Goal: Task Accomplishment & Management: Complete application form

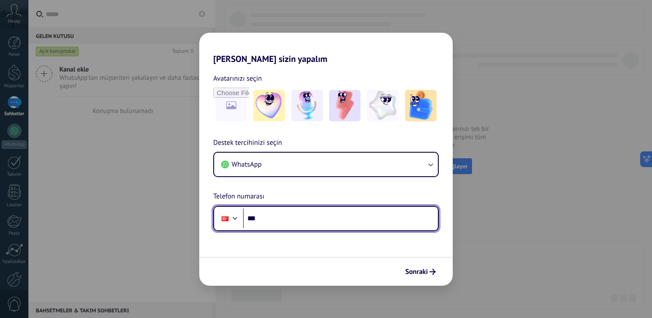
click at [293, 219] on input "***" at bounding box center [340, 219] width 195 height 20
type input "**********"
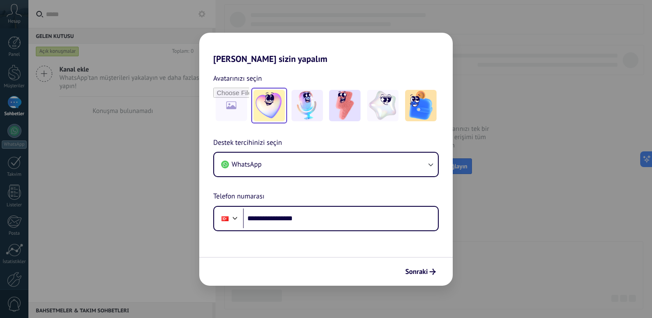
drag, startPoint x: 419, startPoint y: 271, endPoint x: 261, endPoint y: 94, distance: 237.0
click at [263, 98] on form "**********" at bounding box center [325, 175] width 253 height 222
click at [269, 101] on img at bounding box center [268, 105] width 31 height 31
click at [318, 99] on img at bounding box center [306, 105] width 31 height 31
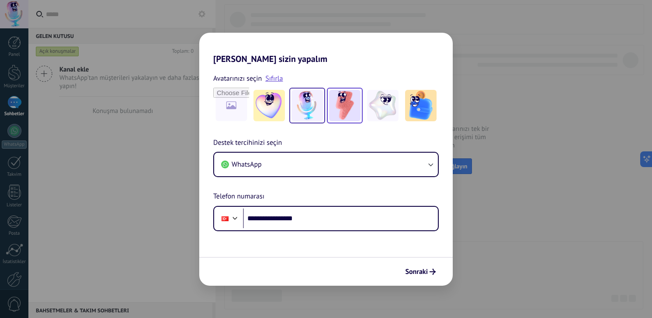
click at [362, 100] on div at bounding box center [345, 106] width 36 height 36
click at [418, 267] on button "Sonraki" at bounding box center [420, 272] width 38 height 15
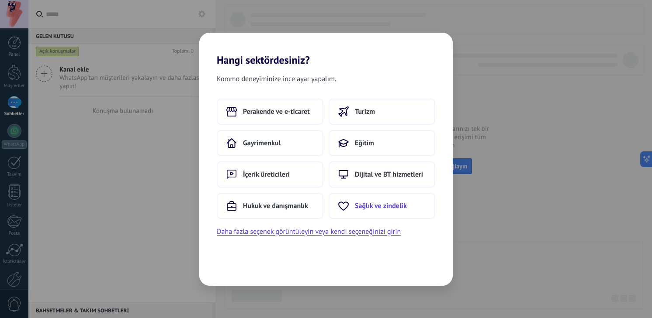
click at [397, 210] on span "Sağlık ve zindelik" at bounding box center [381, 206] width 52 height 9
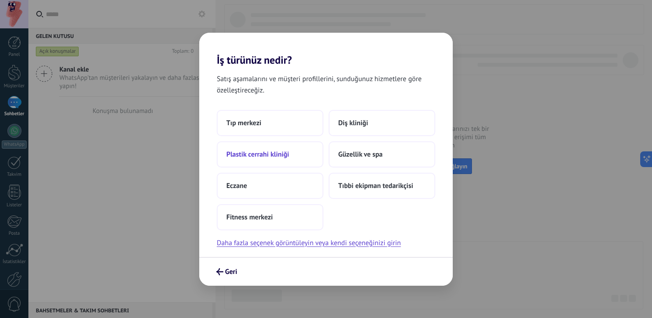
click at [274, 156] on span "Plastik cerrahi kliniği" at bounding box center [257, 154] width 63 height 9
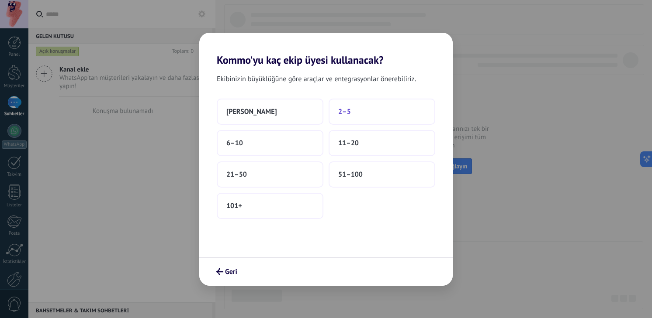
click at [378, 111] on button "2–5" at bounding box center [382, 112] width 107 height 26
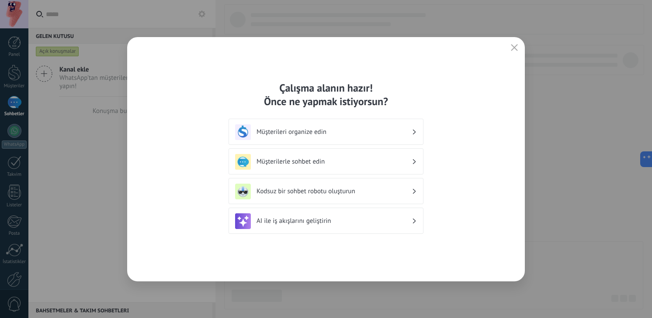
click at [310, 165] on h3 "Müşterilerle sohbet edin" at bounding box center [333, 162] width 155 height 8
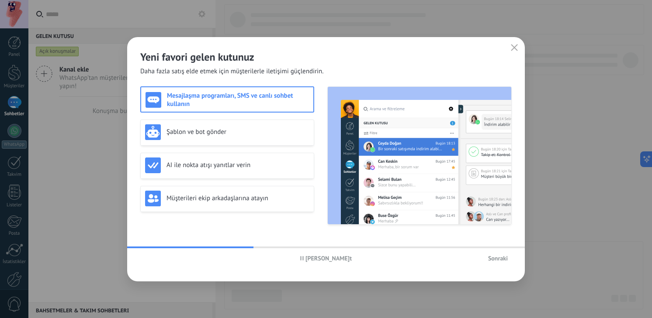
click at [241, 95] on h3 "Mesajlaşma programları, SMS ve canlı sohbet kullanın" at bounding box center [238, 100] width 142 height 17
click at [500, 256] on span "Sonraki" at bounding box center [498, 259] width 20 height 6
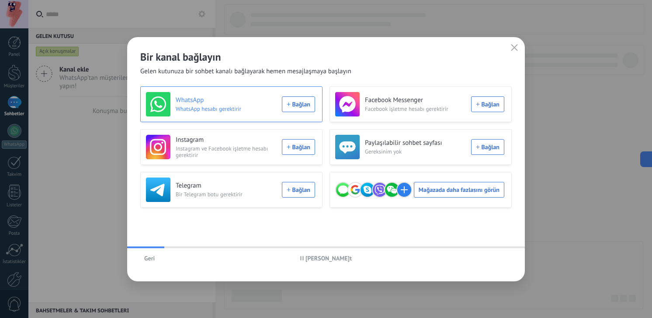
click at [299, 104] on div "WhatsApp WhatsApp hesabı gerektirir Bağlan" at bounding box center [230, 104] width 169 height 24
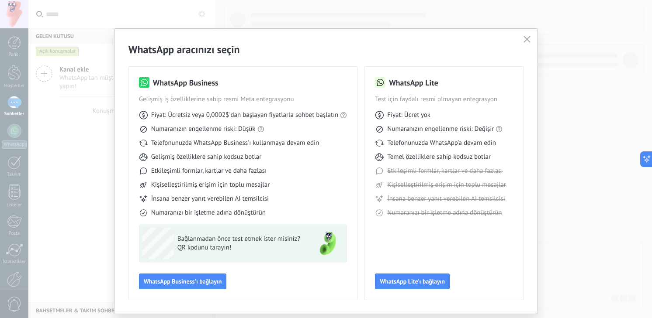
click at [528, 37] on use "button" at bounding box center [527, 39] width 7 height 7
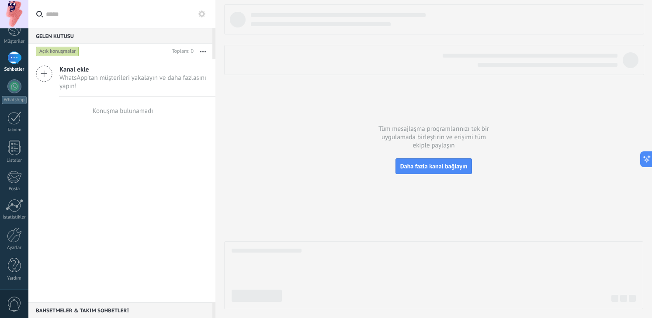
scroll to position [45, 0]
